Goal: Task Accomplishment & Management: Complete application form

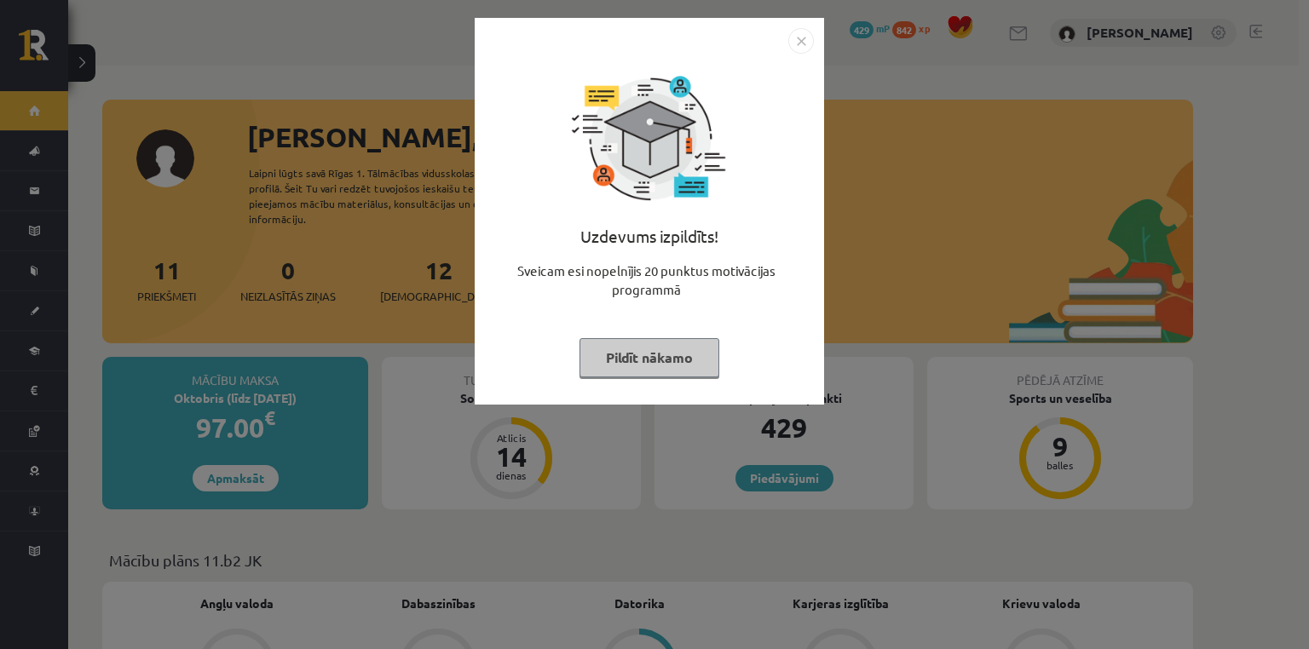
click at [84, 235] on div "Uzdevums izpildīts! Sveicam esi nopelnījis 20 punktus motivācijas programmā Pil…" at bounding box center [654, 324] width 1309 height 649
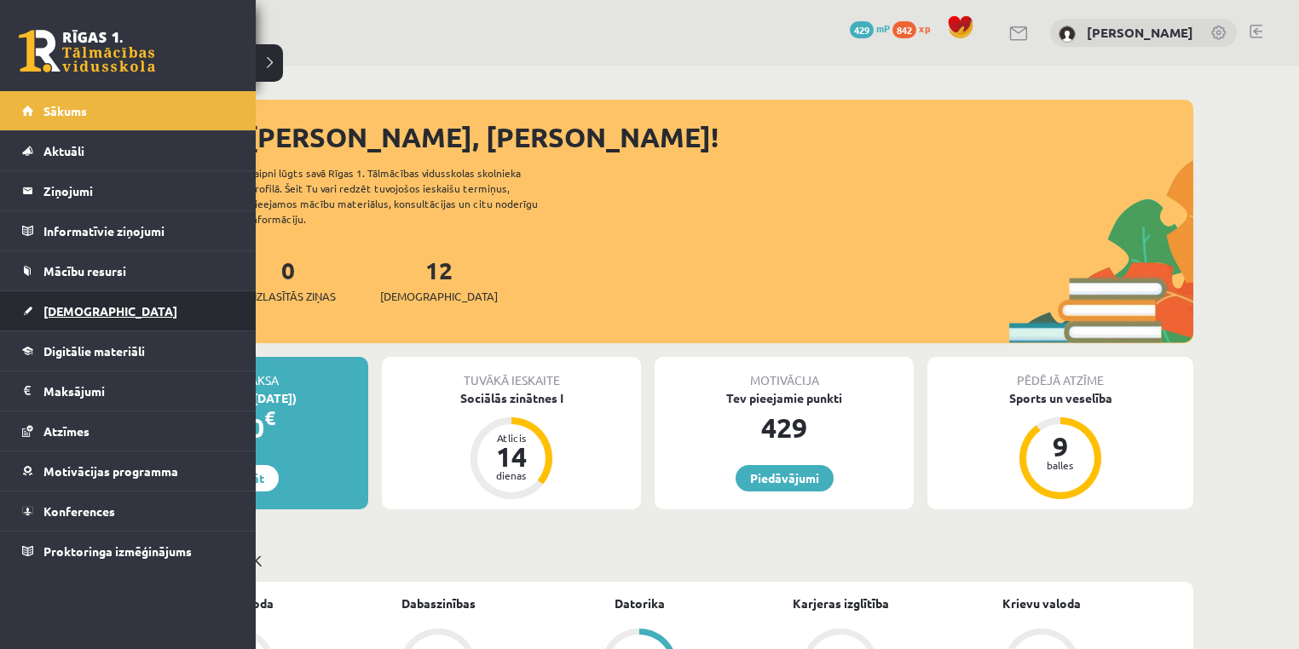
click at [36, 311] on link "[DEMOGRAPHIC_DATA]" at bounding box center [128, 310] width 212 height 39
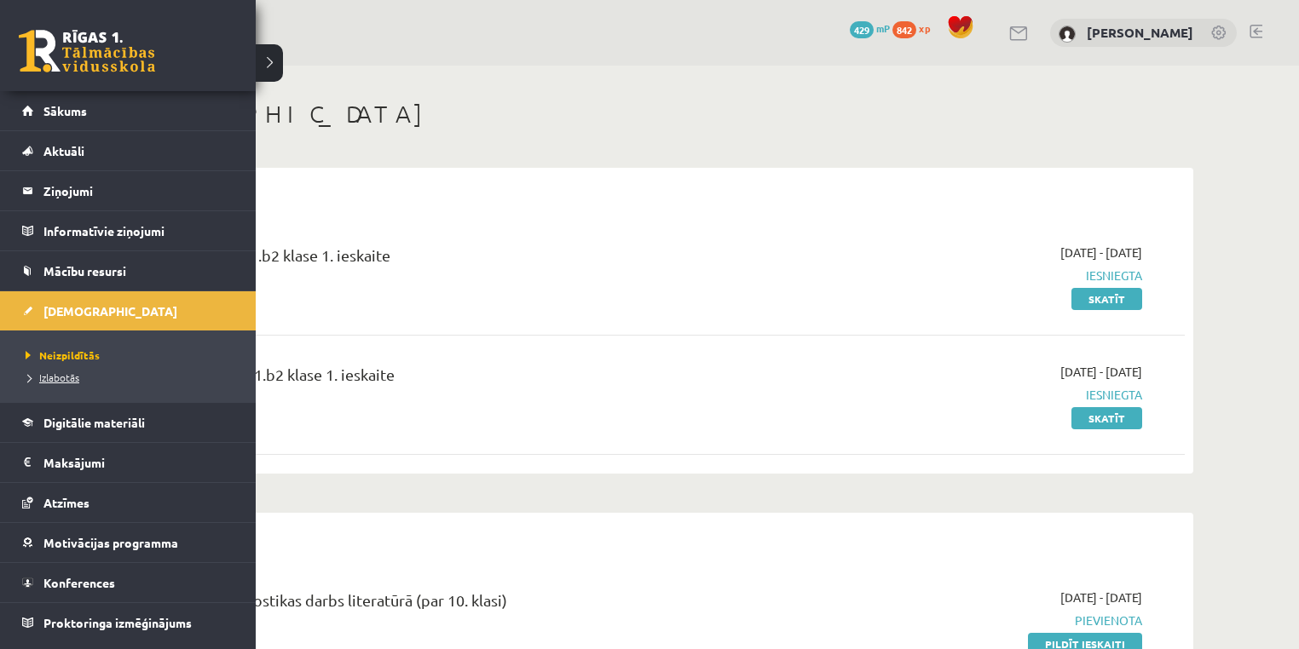
click at [58, 383] on link "Izlabotās" at bounding box center [129, 377] width 217 height 15
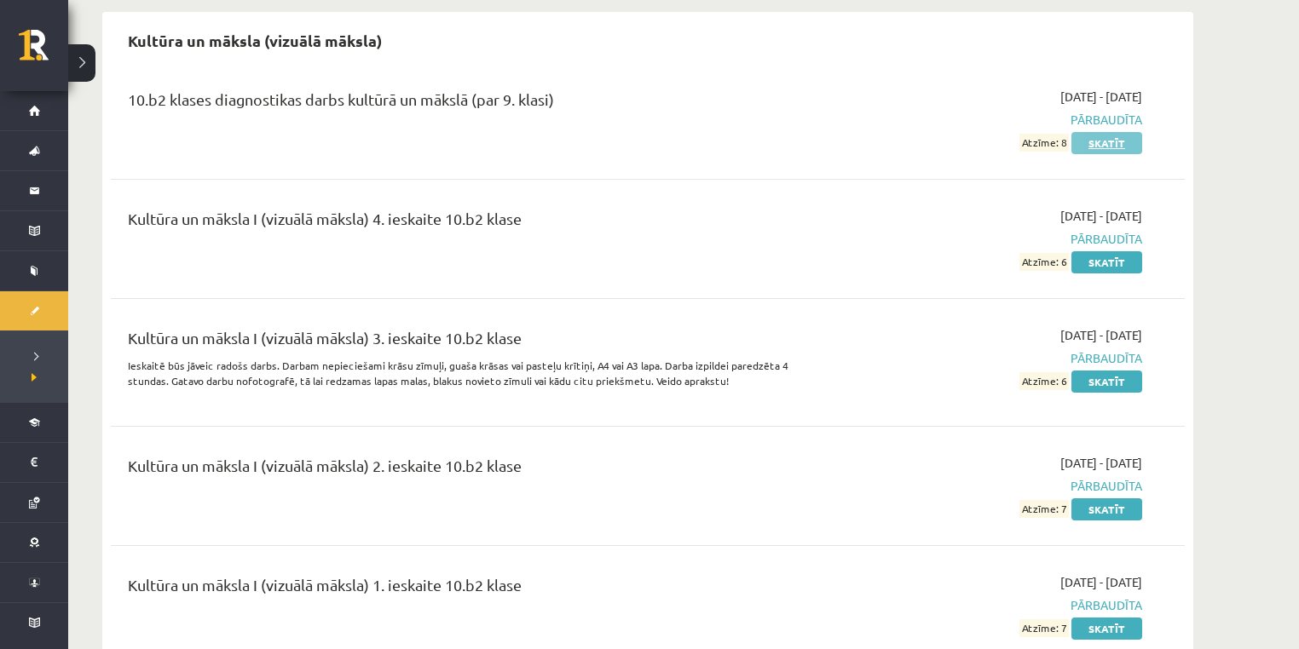
scroll to position [1363, 0]
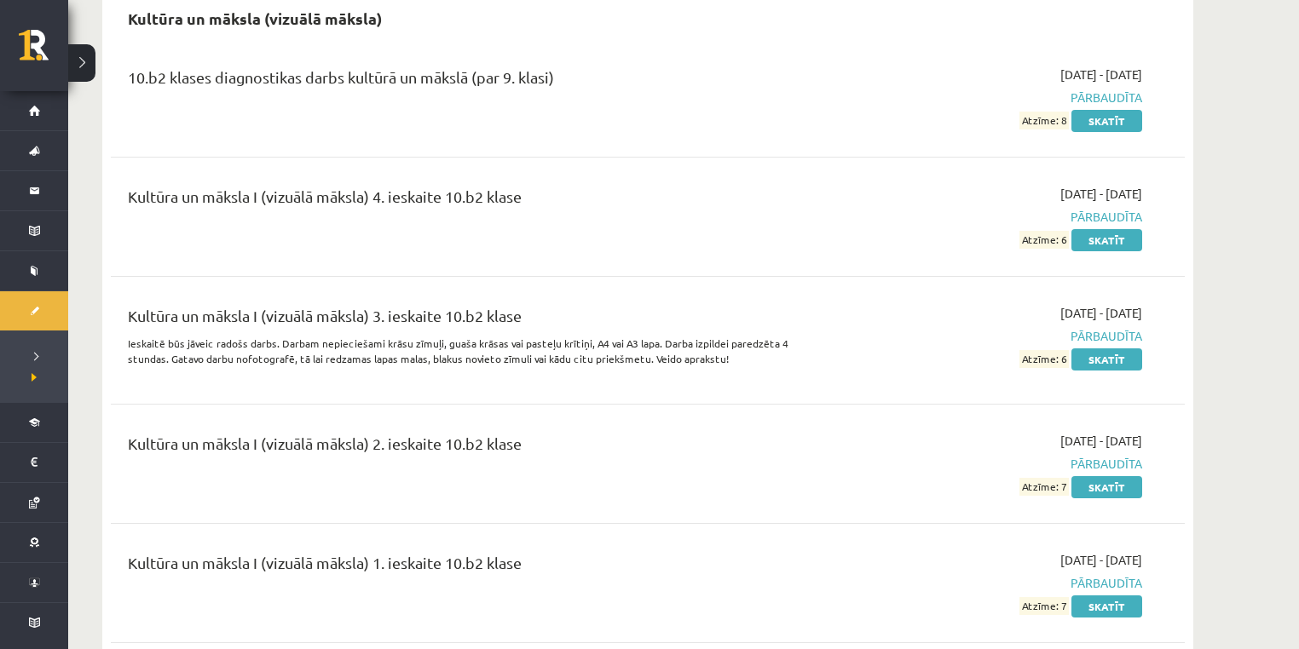
click at [1098, 259] on div "Kultūra un māksla I (vizuālā māksla) 4. ieskaite 10.b2 klase 2025-09-01 - 2025-…" at bounding box center [648, 217] width 1074 height 98
click at [1106, 245] on link "Skatīt" at bounding box center [1106, 240] width 71 height 22
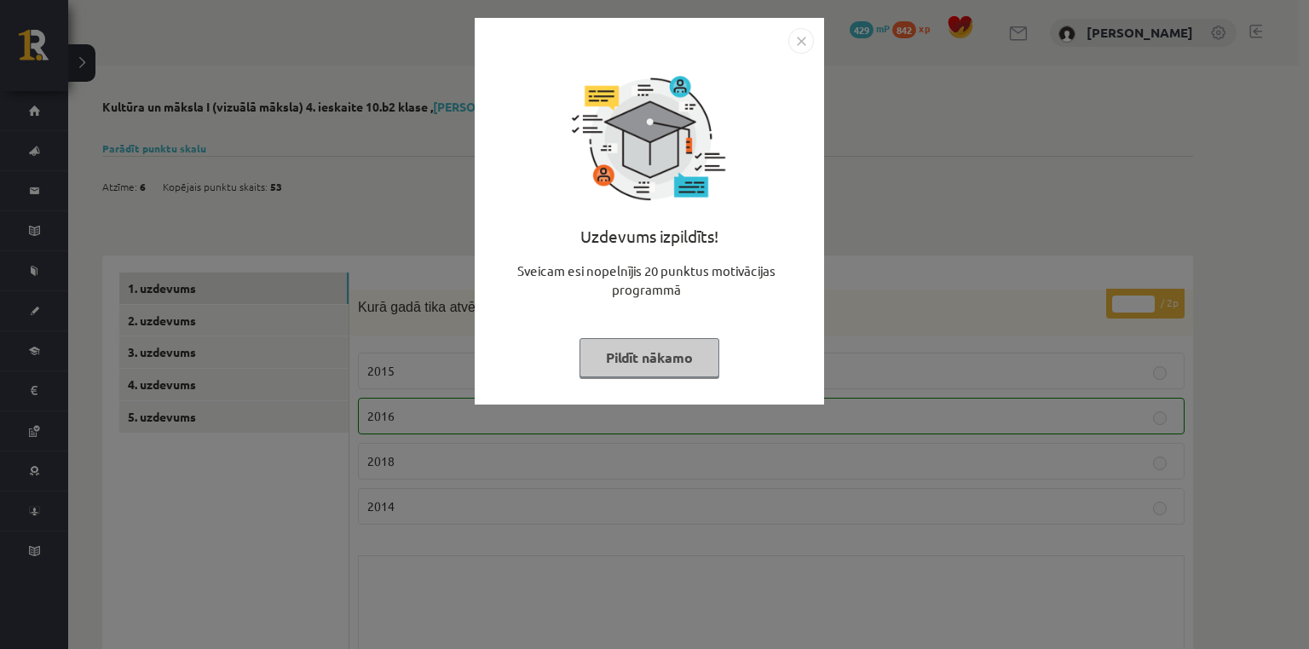
click at [653, 354] on button "Pildīt nākamo" at bounding box center [649, 357] width 140 height 39
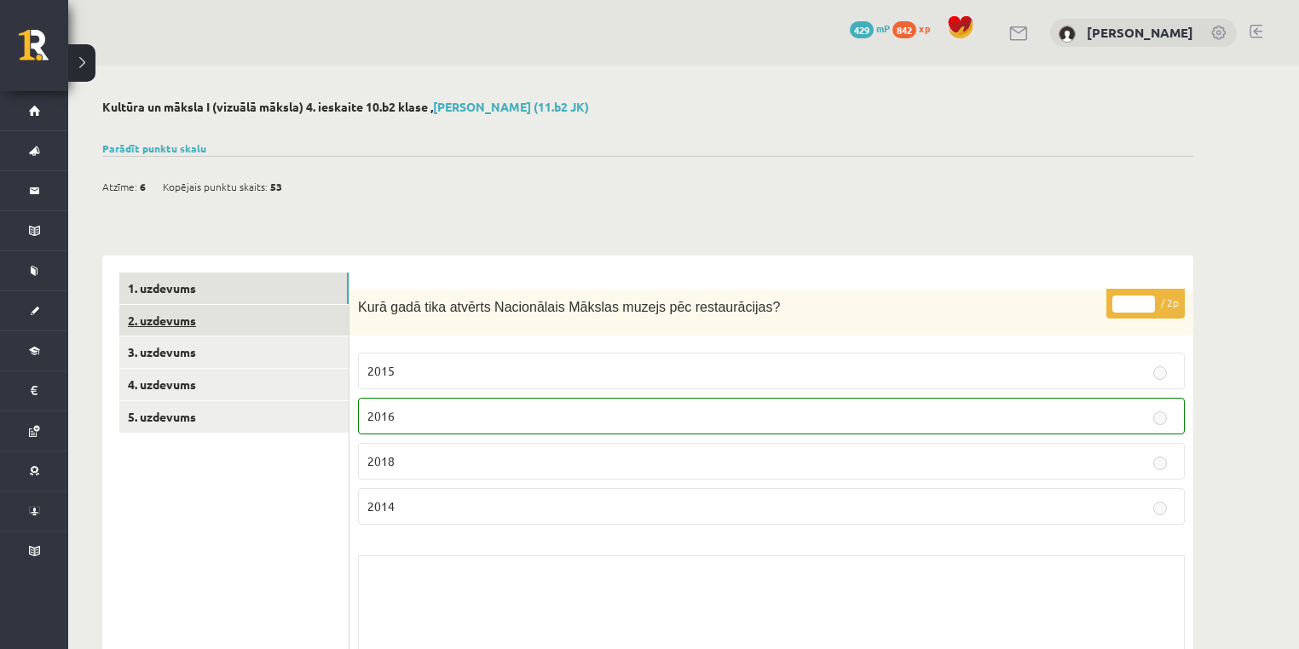
click at [249, 321] on link "2. uzdevums" at bounding box center [233, 321] width 229 height 32
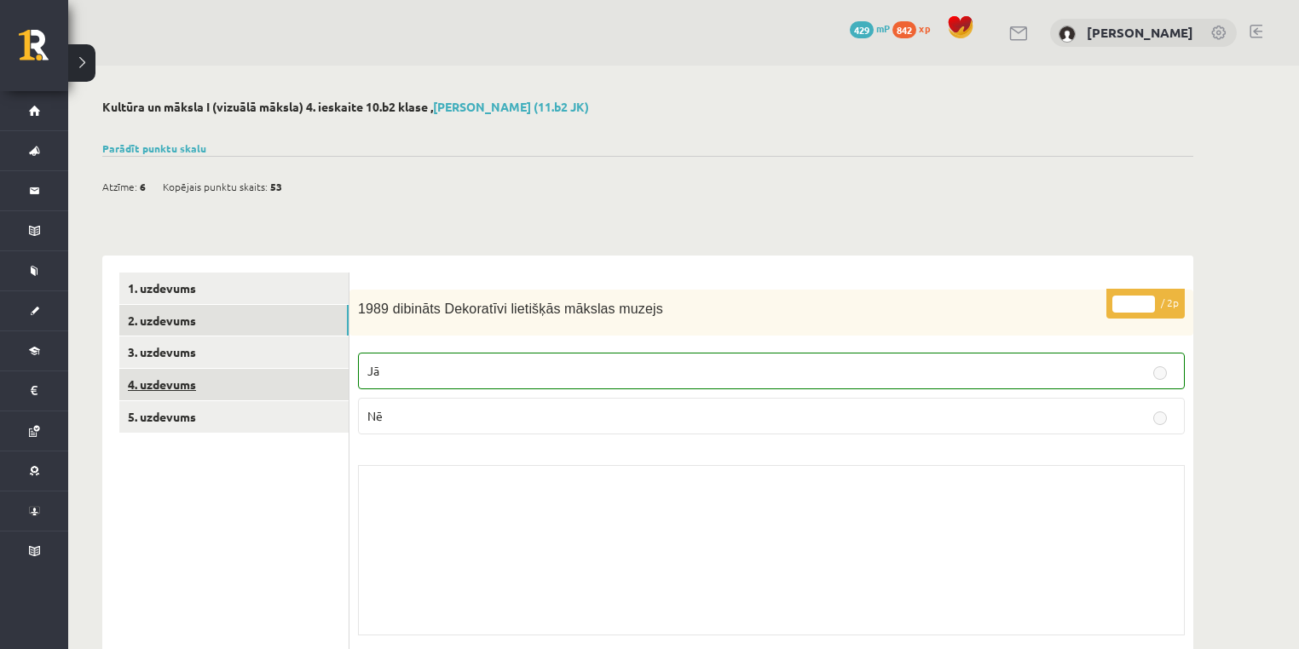
click at [255, 375] on link "4. uzdevums" at bounding box center [233, 385] width 229 height 32
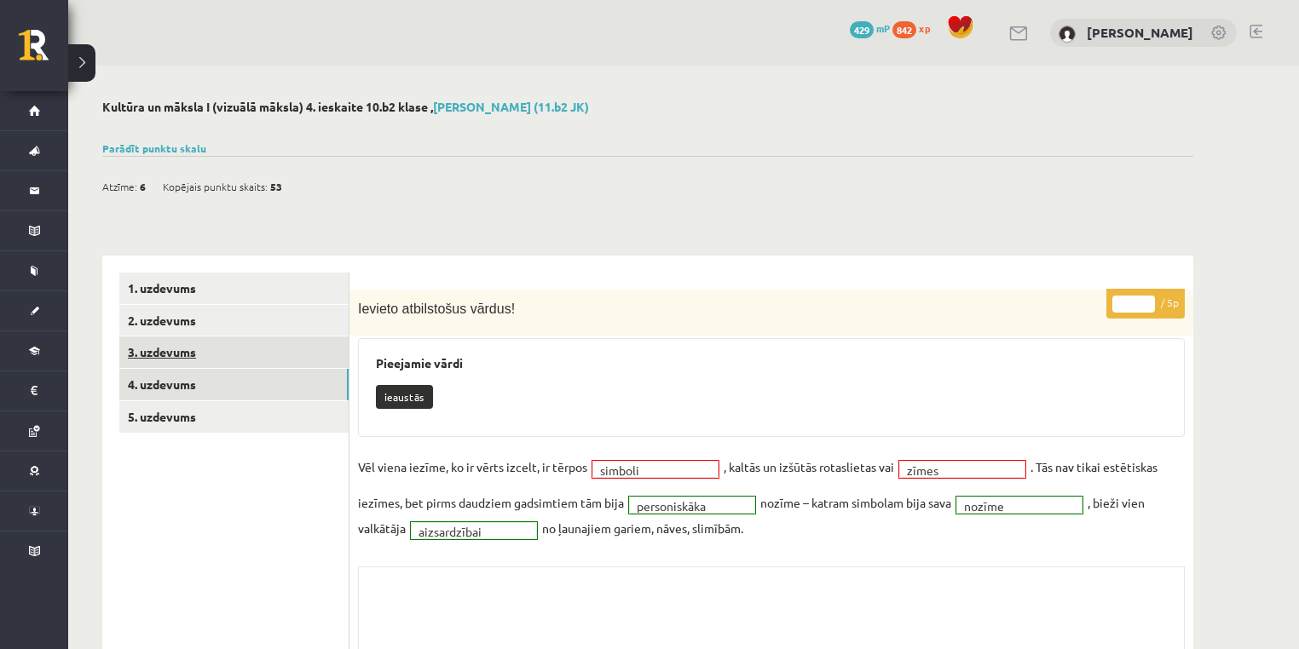
click at [245, 362] on link "3. uzdevums" at bounding box center [233, 353] width 229 height 32
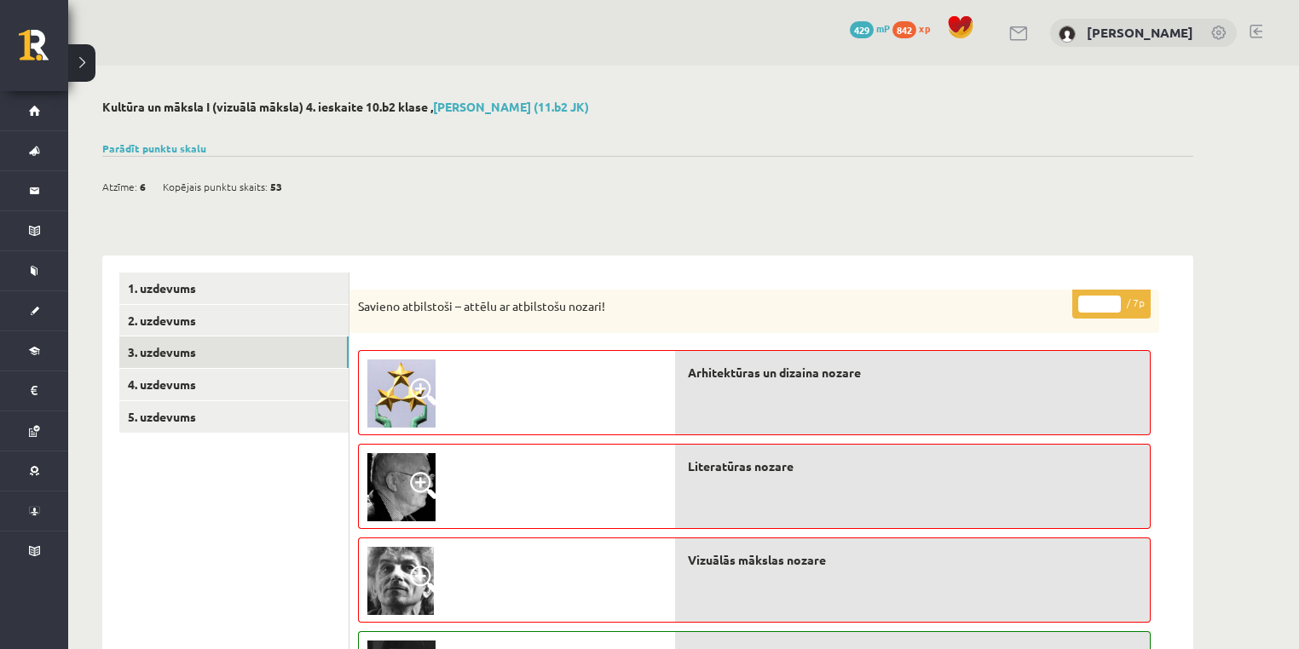
click at [787, 360] on div "Arhitektūras un dizaina nozare" at bounding box center [912, 392] width 475 height 85
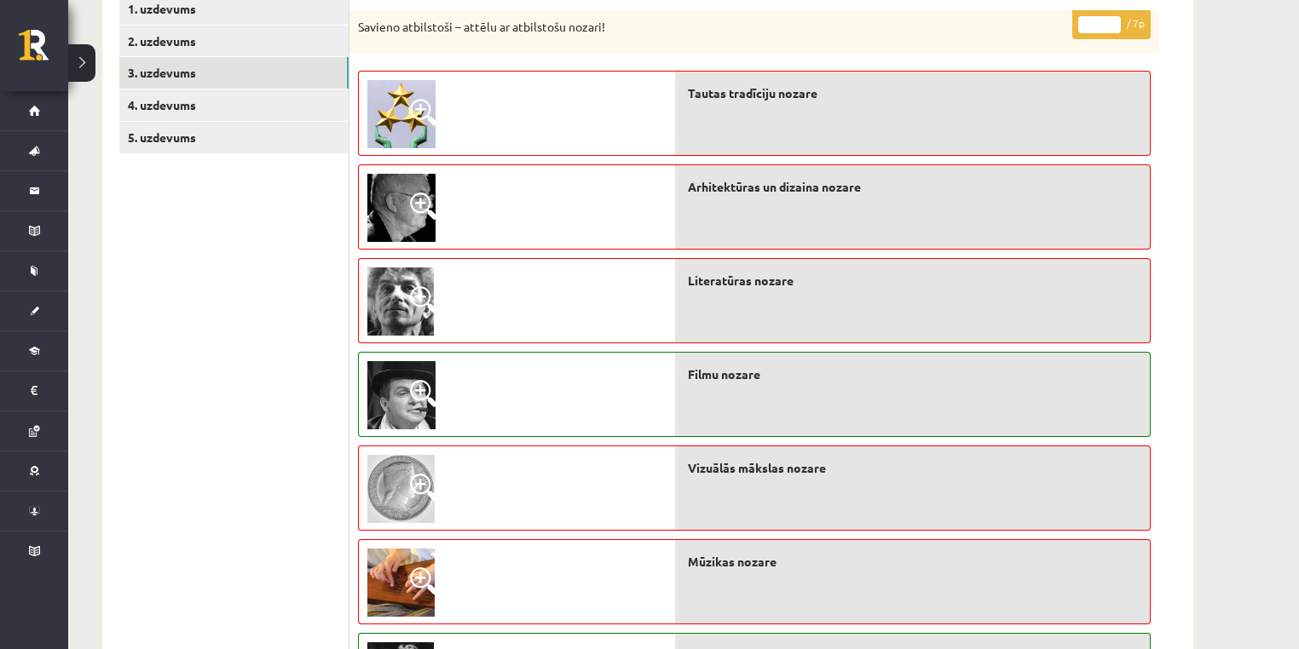
scroll to position [227, 0]
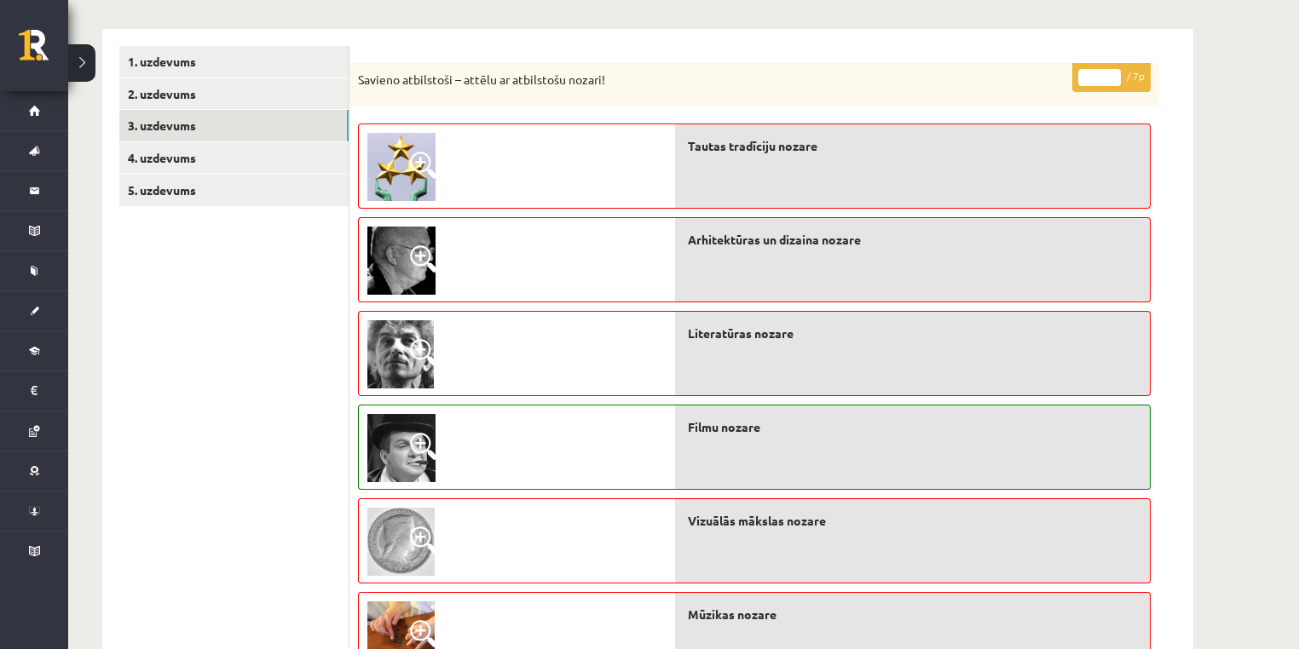
drag, startPoint x: 777, startPoint y: 210, endPoint x: 780, endPoint y: 230, distance: 19.9
click at [777, 211] on div "Tautas tradīciju nozare Arhitektūras un dizaina nozare Literatūras nozare Filmu…" at bounding box center [912, 443] width 475 height 656
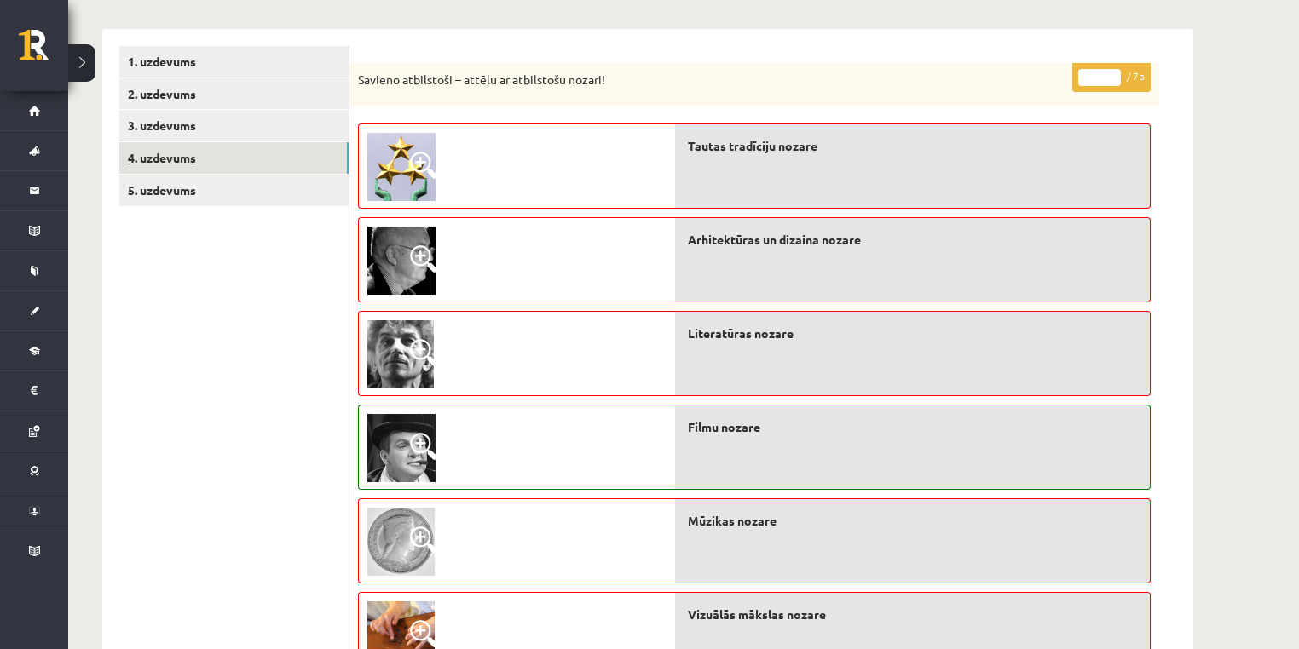
click at [181, 151] on link "4. uzdevums" at bounding box center [233, 158] width 229 height 32
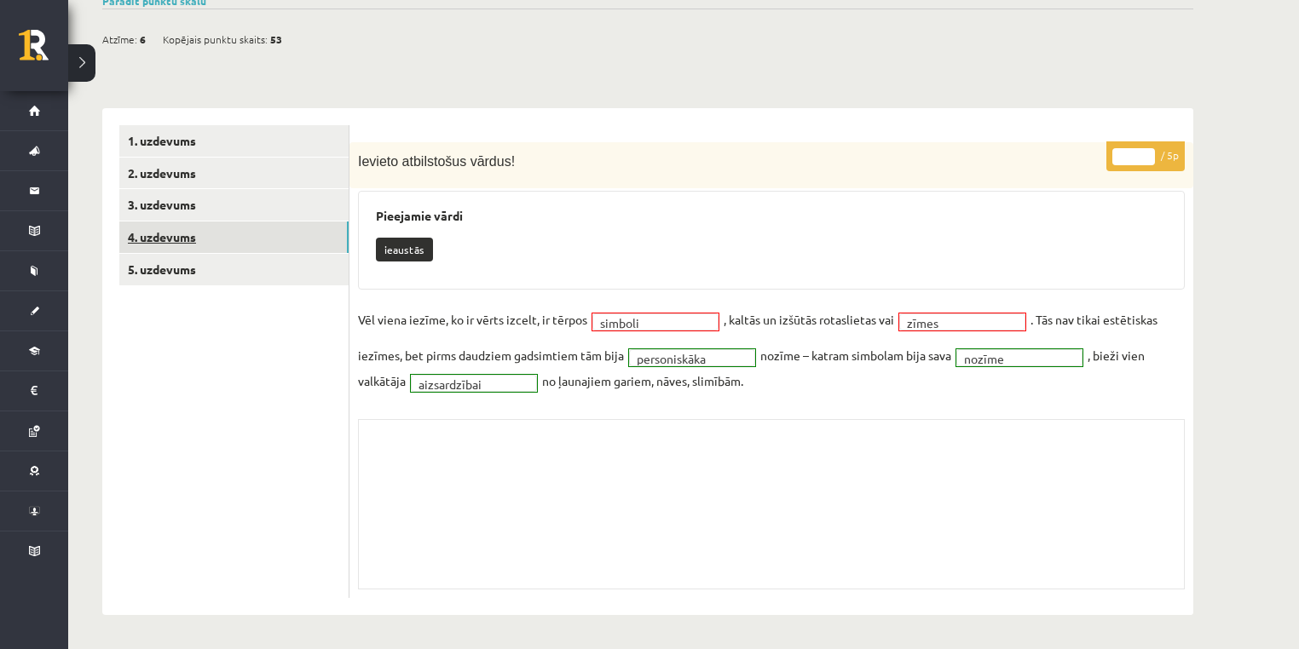
scroll to position [147, 0]
click at [198, 255] on link "5. uzdevums" at bounding box center [233, 271] width 229 height 32
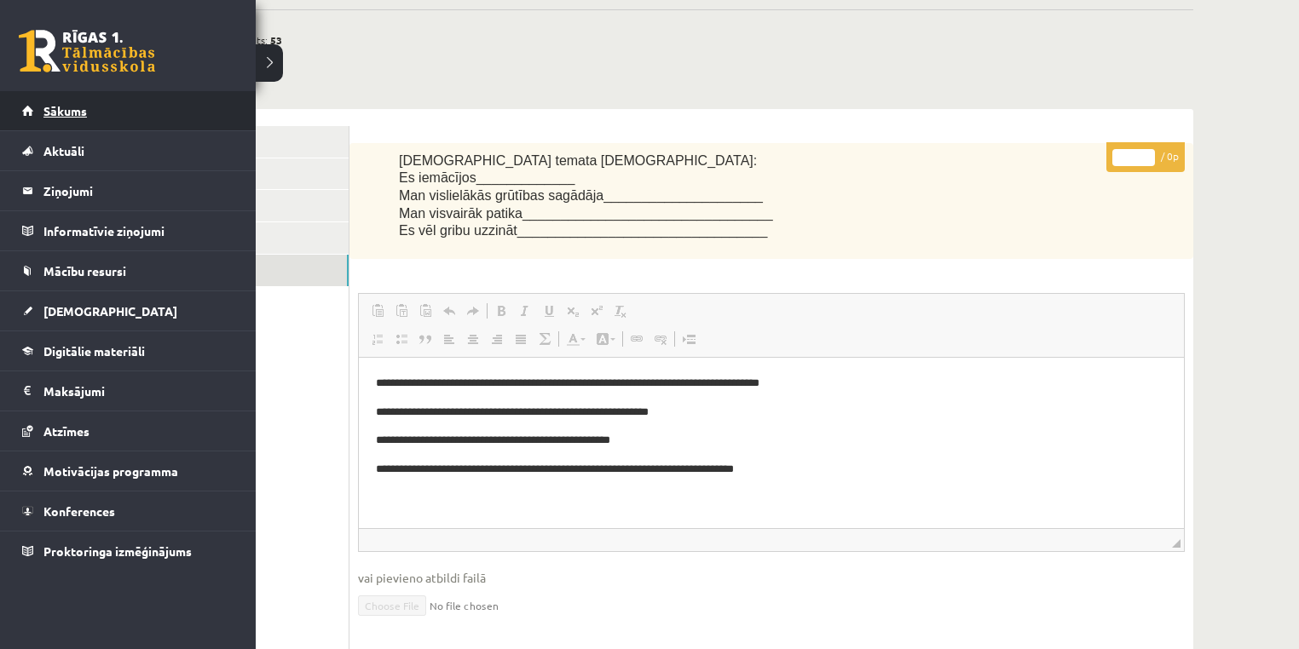
click at [71, 112] on span "Sākums" at bounding box center [64, 110] width 43 height 15
